Goal: Book appointment/travel/reservation

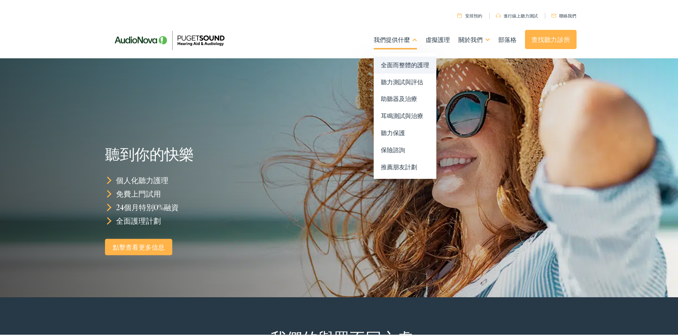
click at [412, 64] on font "全面而整體的護理" at bounding box center [405, 63] width 48 height 9
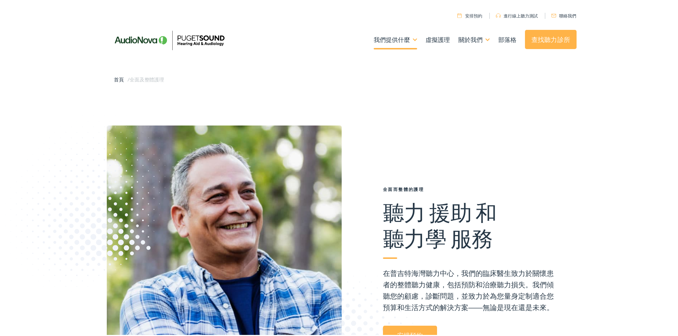
click at [567, 12] on font "聯絡我們" at bounding box center [567, 14] width 17 height 6
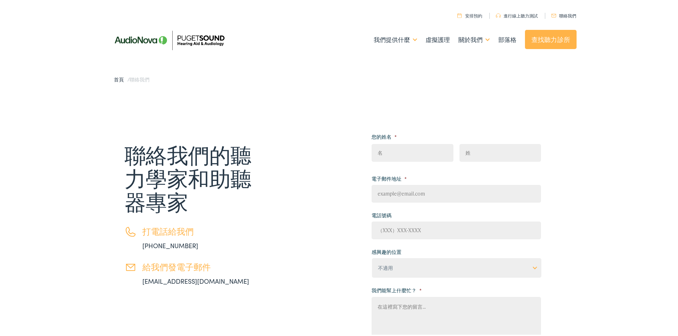
click at [473, 14] on font "安排預約" at bounding box center [473, 14] width 17 height 6
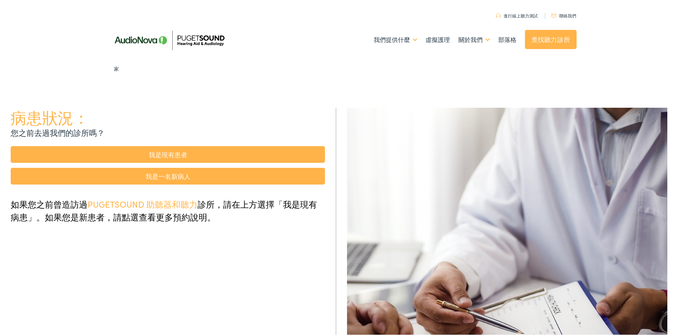
click at [285, 154] on link "我是現有患者" at bounding box center [168, 153] width 314 height 17
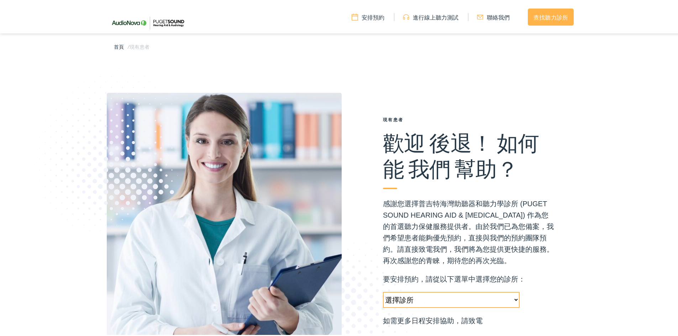
scroll to position [107, 0]
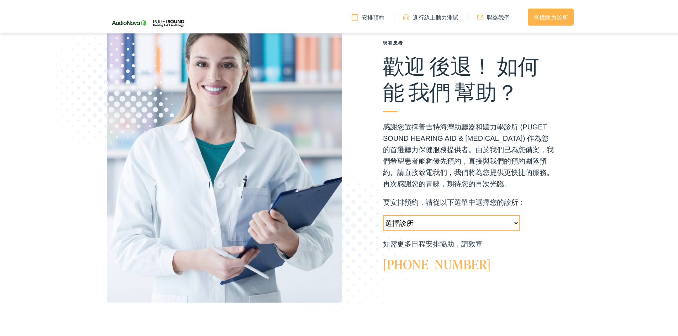
click at [501, 223] on select "選擇診所 塔奇拉-[GEOGRAPHIC_DATA]-AudioNova [STREET_ADDRESS] 塔科馬-[GEOGRAPHIC_DATA]-Aud…" at bounding box center [451, 222] width 137 height 16
select select "[URL][DOMAIN_NAME]"
click at [383, 214] on select "選擇診所 塔奇拉-WA-AudioNova 14900 Interurban Ave S #185 塔科馬-WA-AudioNova 1311 South U…" at bounding box center [451, 222] width 137 height 16
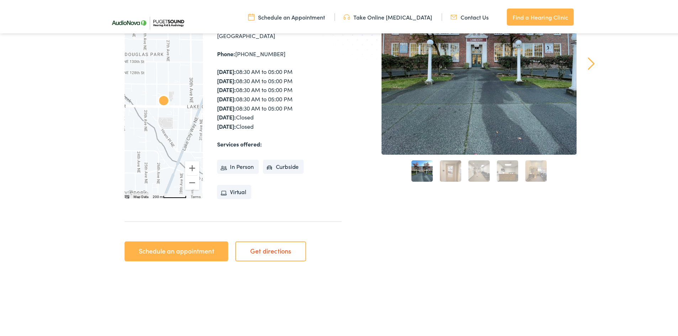
scroll to position [142, 0]
click at [207, 249] on link "Schedule an appointment" at bounding box center [177, 250] width 104 height 20
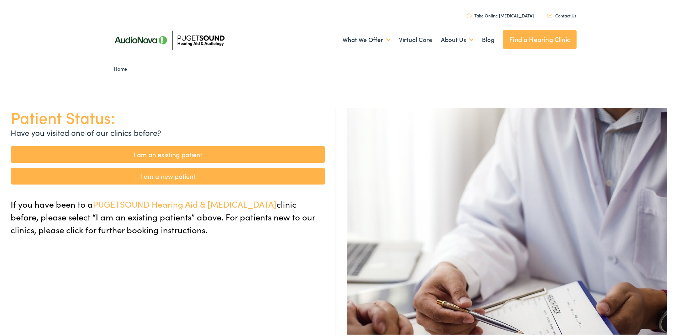
click at [270, 151] on link "I am an existing patient" at bounding box center [168, 153] width 314 height 17
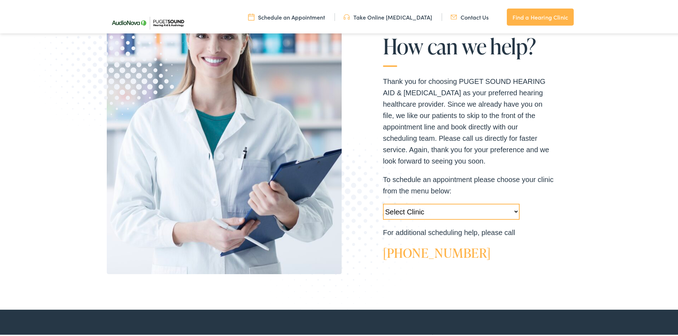
scroll to position [142, 0]
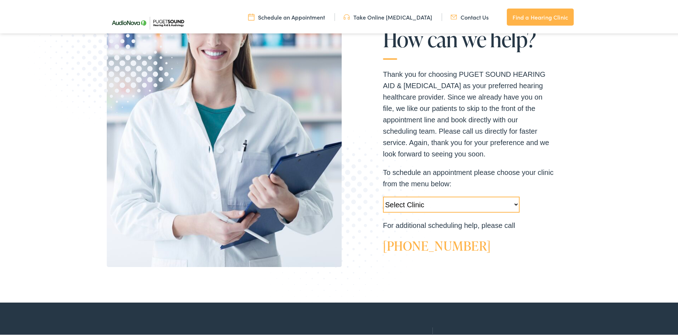
click at [416, 200] on select "Select Clinic Tukwila-WA-AudioNova 14900 Interurban Ave S #185 Tacoma-WA-AudioN…" at bounding box center [451, 203] width 137 height 16
select select "https://pshearing.alpacaaudiology.com/locations/seattle-wa/"
click at [383, 195] on select "Select Clinic Tukwila-WA-AudioNova 14900 Interurban Ave S #185 Tacoma-WA-AudioN…" at bounding box center [451, 203] width 137 height 16
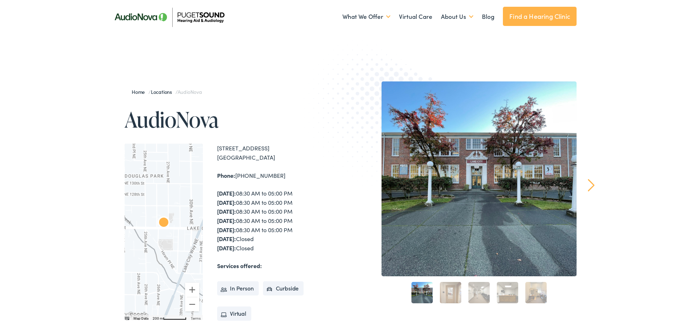
scroll to position [36, 0]
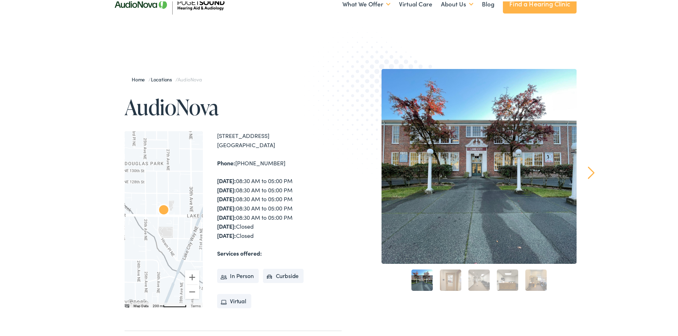
click at [244, 277] on li "In Person" at bounding box center [238, 275] width 42 height 14
click at [240, 274] on li "In Person" at bounding box center [238, 275] width 42 height 14
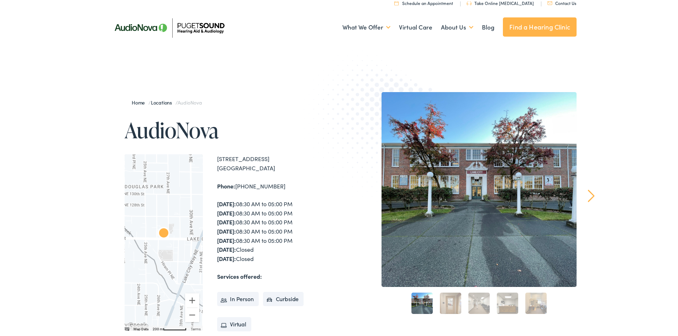
scroll to position [0, 0]
